Goal: Information Seeking & Learning: Check status

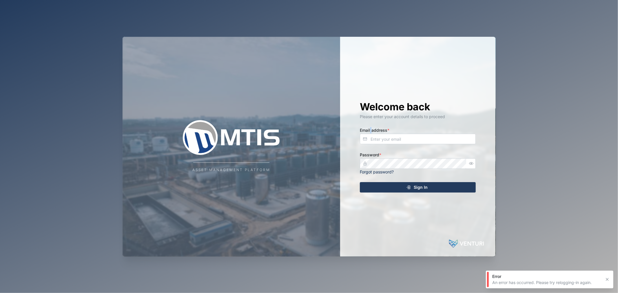
click at [371, 133] on label "Email address *" at bounding box center [375, 130] width 30 height 6
click at [378, 138] on input "Email address *" at bounding box center [418, 139] width 116 height 10
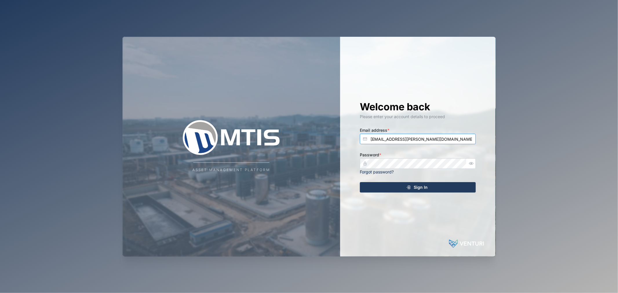
type input "[EMAIL_ADDRESS][PERSON_NAME][DOMAIN_NAME]"
click at [360, 182] on button "Sign In" at bounding box center [418, 187] width 116 height 10
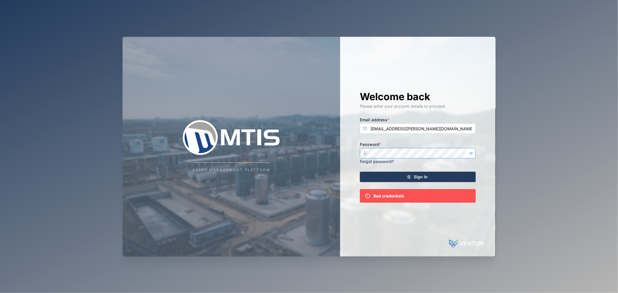
drag, startPoint x: 470, startPoint y: 154, endPoint x: 466, endPoint y: 154, distance: 4.1
click at [471, 154] on icon "button" at bounding box center [471, 153] width 4 height 4
click at [314, 136] on div "Asset Management Platform Welcome back Please enter your account details to pro…" at bounding box center [309, 147] width 373 height 220
click at [360, 172] on button "Sign In" at bounding box center [418, 177] width 116 height 10
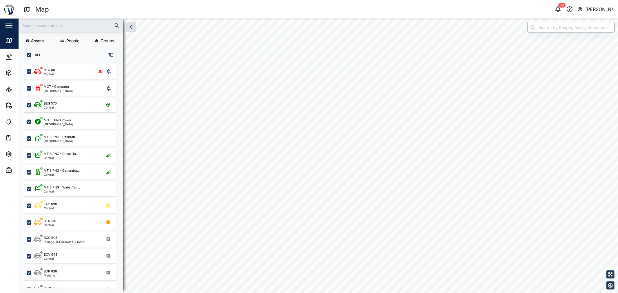
checkbox input "true"
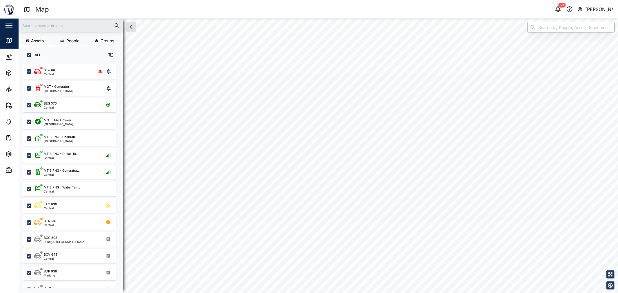
checkbox input "true"
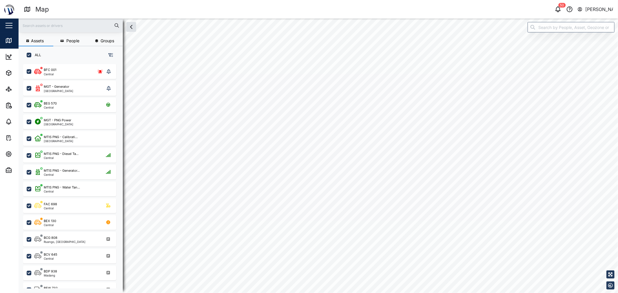
checkbox input "true"
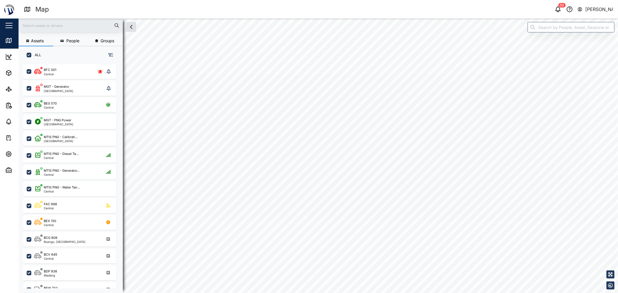
checkbox input "true"
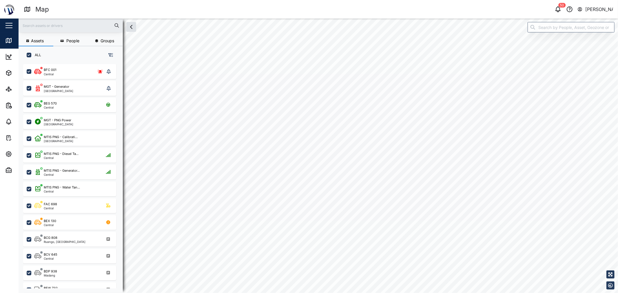
checkbox input "true"
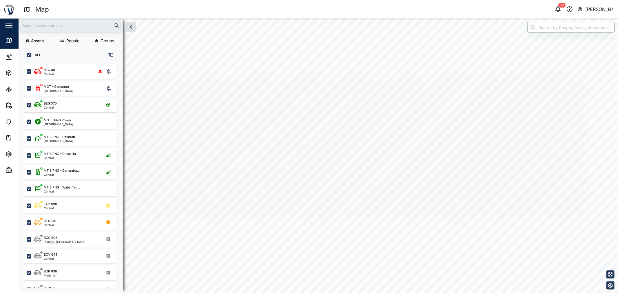
checkbox input "true"
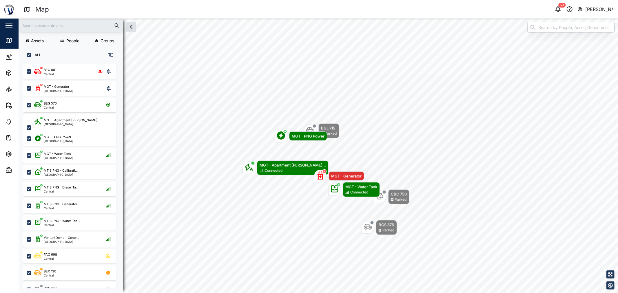
click at [582, 30] on input "search" at bounding box center [571, 27] width 87 height 10
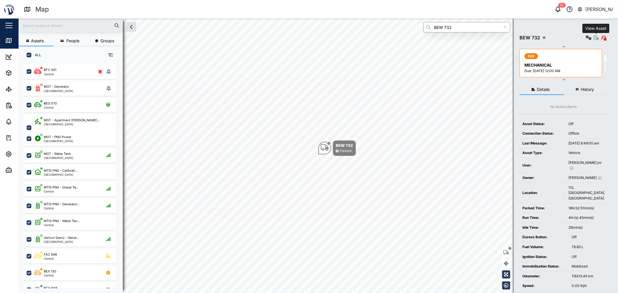
type input "BEW 732"
click at [594, 38] on icon "button" at bounding box center [596, 37] width 5 height 5
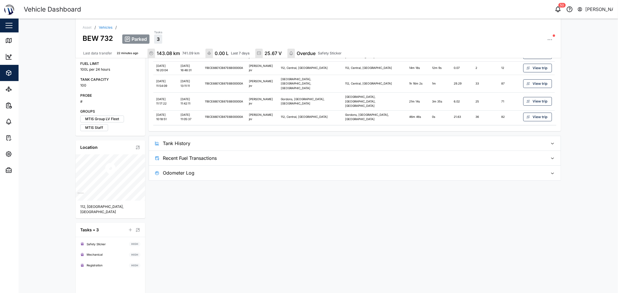
scroll to position [177, 0]
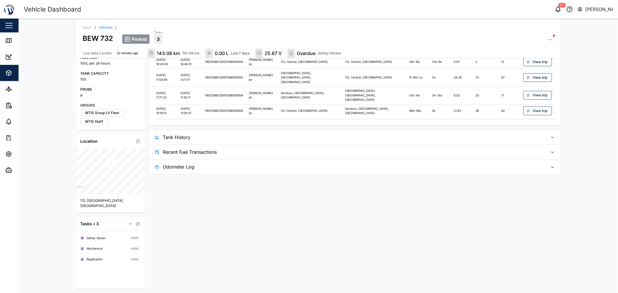
click at [232, 130] on span "Tank History" at bounding box center [353, 137] width 380 height 14
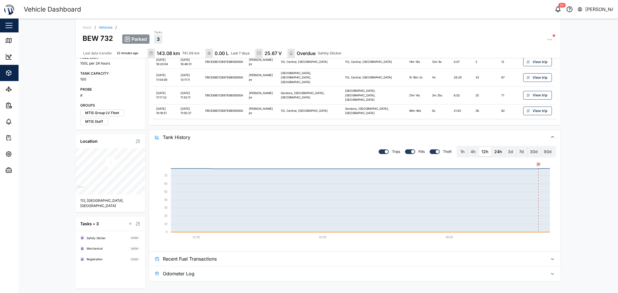
click at [495, 147] on label "24h" at bounding box center [498, 151] width 13 height 9
click at [492, 147] on hours "24h" at bounding box center [492, 147] width 0 height 0
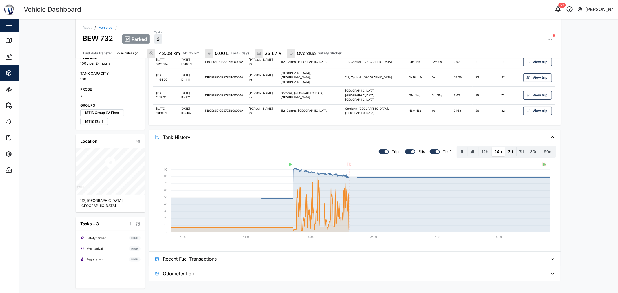
click at [505, 147] on label "3d" at bounding box center [510, 151] width 11 height 9
click at [505, 147] on days "3d" at bounding box center [505, 147] width 0 height 0
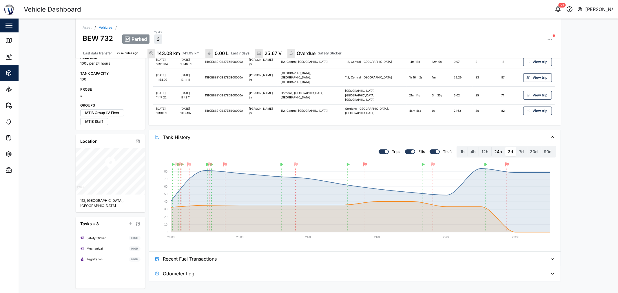
click at [499, 147] on label "24h" at bounding box center [498, 151] width 13 height 9
click at [492, 147] on hours "24h" at bounding box center [492, 147] width 0 height 0
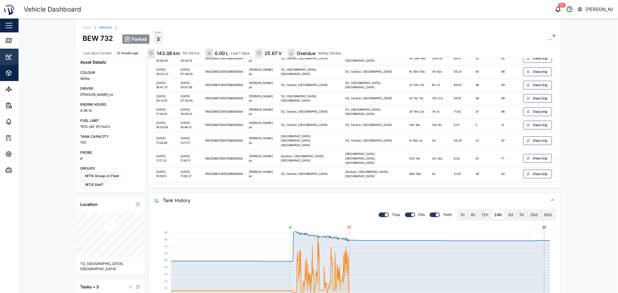
scroll to position [113, 0]
click at [10, 37] on icon at bounding box center [8, 40] width 7 height 7
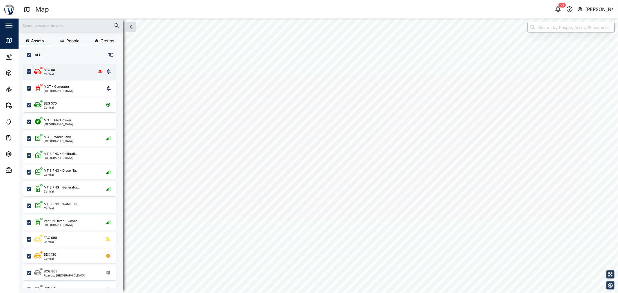
checkbox input "true"
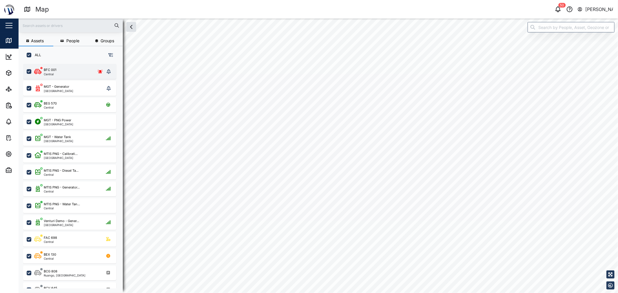
checkbox input "true"
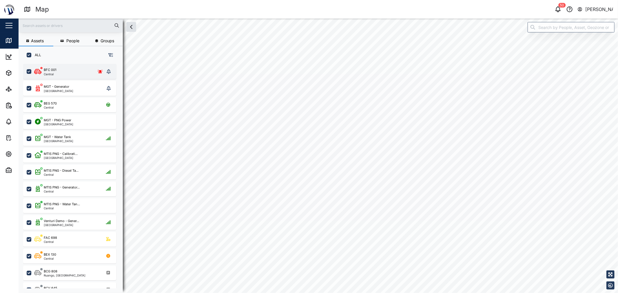
checkbox input "true"
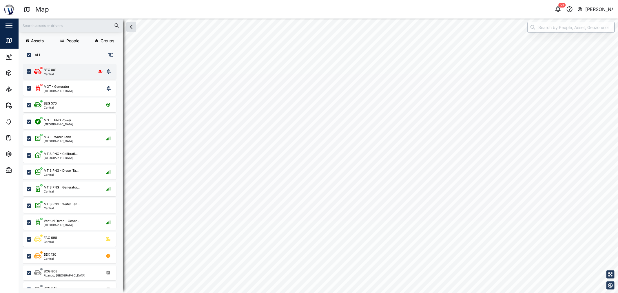
checkbox input "true"
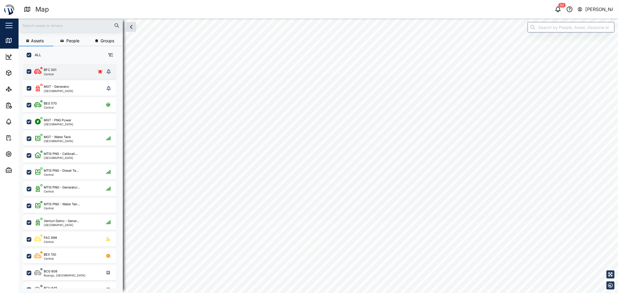
checkbox input "true"
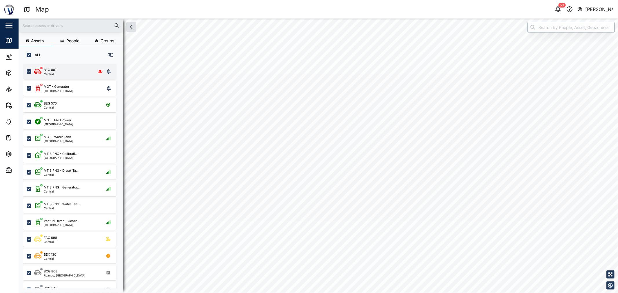
checkbox input "true"
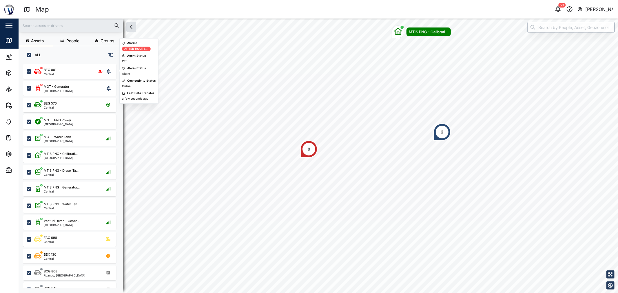
scroll to position [222, 90]
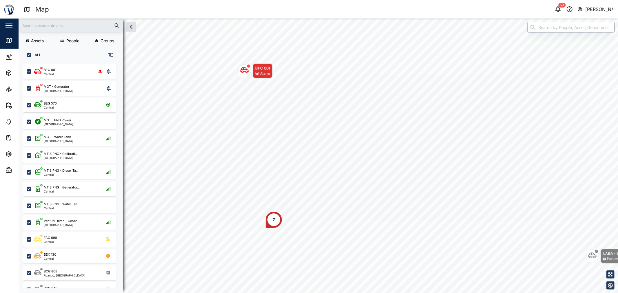
click at [265, 74] on div "Alarm" at bounding box center [265, 74] width 10 height 6
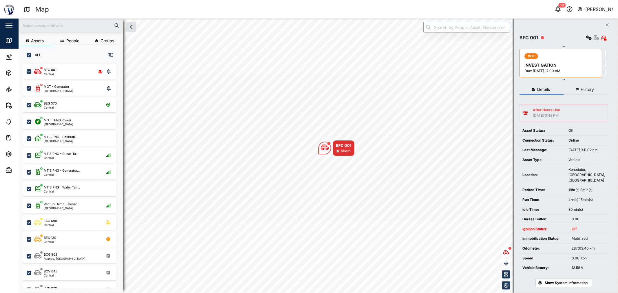
click at [583, 94] on button "History" at bounding box center [586, 90] width 44 height 10
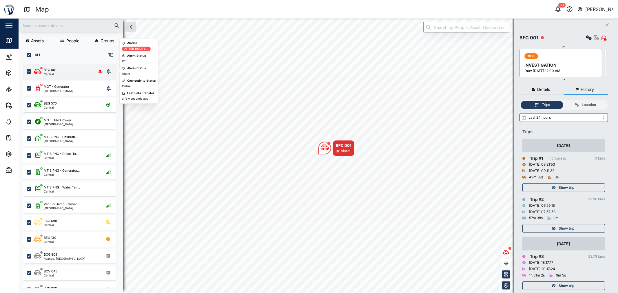
click at [109, 70] on icon "grid" at bounding box center [109, 71] width 4 height 5
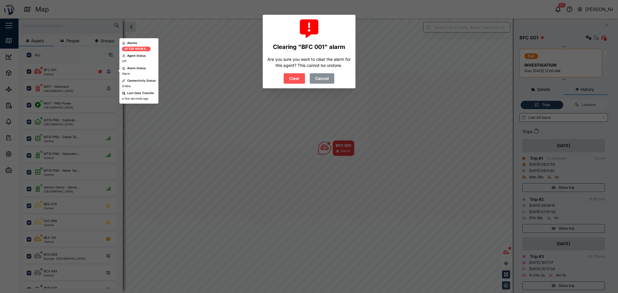
click at [295, 81] on span "Clear" at bounding box center [294, 79] width 10 height 10
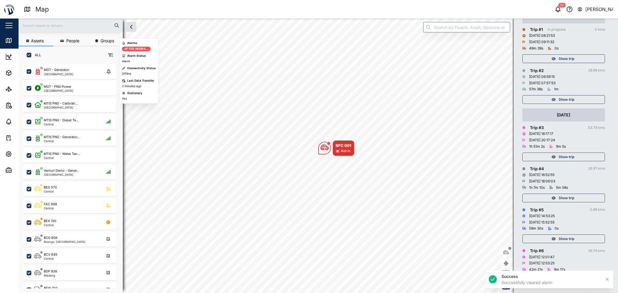
scroll to position [134, 0]
